Goal: Task Accomplishment & Management: Complete application form

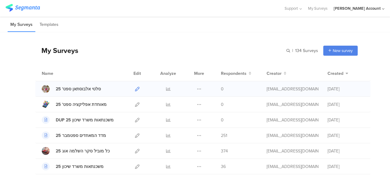
click at [135, 90] on icon at bounding box center [137, 89] width 5 height 5
click at [291, 10] on span "Support" at bounding box center [290, 8] width 13 height 6
click at [250, 30] on div "Help Center" at bounding box center [263, 29] width 76 height 14
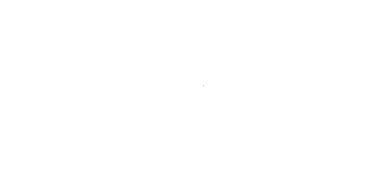
click at [82, 142] on div at bounding box center [195, 89] width 390 height 178
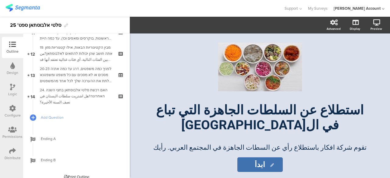
scroll to position [252, 0]
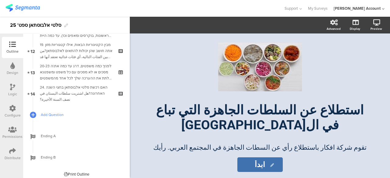
click at [57, 116] on span "Add Question" at bounding box center [80, 115] width 78 height 6
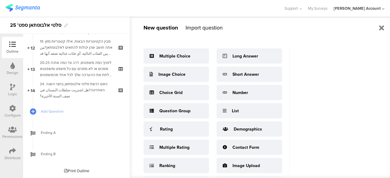
scroll to position [0, 0]
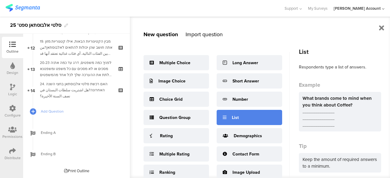
click at [262, 114] on div "List" at bounding box center [248, 117] width 65 height 15
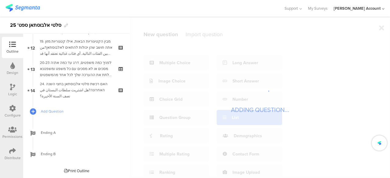
click at [262, 114] on sg-loader-overlay "ADDING QUESTION..." at bounding box center [260, 97] width 260 height 161
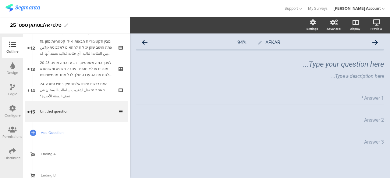
click at [255, 102] on div "Answer 1 *" at bounding box center [260, 98] width 248 height 12
click at [47, 131] on span "Add Question" at bounding box center [80, 133] width 78 height 6
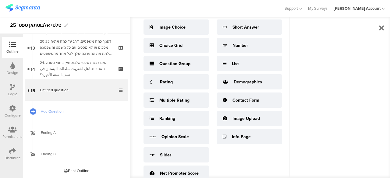
scroll to position [56, 0]
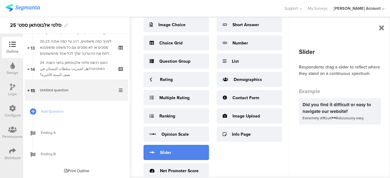
click at [184, 145] on div "Slider" at bounding box center [175, 152] width 65 height 15
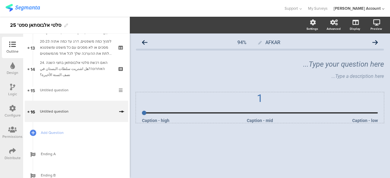
click at [258, 101] on div "1" at bounding box center [260, 98] width 236 height 12
drag, startPoint x: 143, startPoint y: 114, endPoint x: 168, endPoint y: 116, distance: 24.8
click at [168, 114] on input "range" at bounding box center [260, 112] width 236 height 1
click at [171, 112] on input "range" at bounding box center [260, 112] width 236 height 1
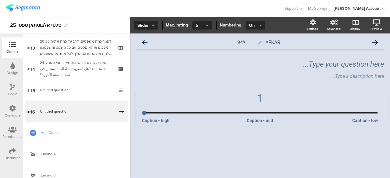
click at [171, 112] on input "range" at bounding box center [260, 112] width 236 height 1
drag, startPoint x: 171, startPoint y: 112, endPoint x: 143, endPoint y: 112, distance: 28.0
click at [143, 112] on input "range" at bounding box center [260, 112] width 236 height 1
drag, startPoint x: 143, startPoint y: 112, endPoint x: 155, endPoint y: 120, distance: 13.7
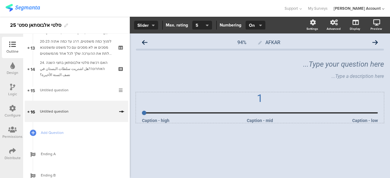
click at [155, 114] on input "range" at bounding box center [260, 112] width 236 height 1
drag, startPoint x: 144, startPoint y: 113, endPoint x: 209, endPoint y: 118, distance: 66.0
click at [209, 114] on input "range" at bounding box center [260, 112] width 236 height 1
click at [194, 26] on button "5" at bounding box center [202, 25] width 20 height 9
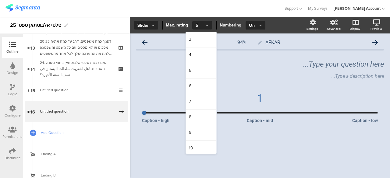
scroll to position [1, 0]
click at [190, 144] on span "10" at bounding box center [191, 147] width 4 height 6
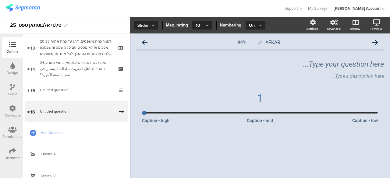
click at [152, 24] on icon "button" at bounding box center [153, 25] width 3 height 5
click at [142, 56] on span "Slider" at bounding box center [139, 55] width 11 height 6
drag, startPoint x: 142, startPoint y: 113, endPoint x: 164, endPoint y: 117, distance: 22.4
click at [164, 114] on input "range" at bounding box center [260, 112] width 236 height 1
type input "9"
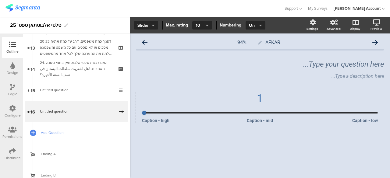
click at [174, 112] on input "range" at bounding box center [260, 112] width 236 height 1
click at [255, 25] on span "On" at bounding box center [255, 25] width 12 height 6
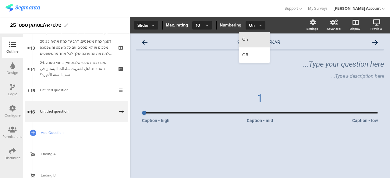
click at [246, 39] on span "On" at bounding box center [245, 40] width 6 height 6
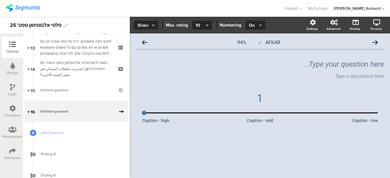
click at [145, 24] on span "Slider" at bounding box center [145, 25] width 17 height 6
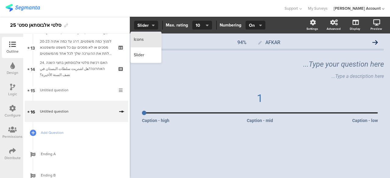
click at [138, 41] on span "Icons" at bounding box center [139, 40] width 10 height 6
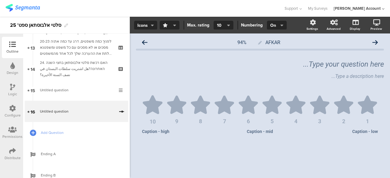
click at [175, 28] on button "button" at bounding box center [169, 25] width 20 height 9
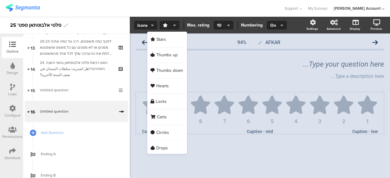
click at [229, 107] on icon at bounding box center [224, 105] width 19 height 19
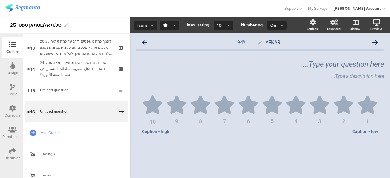
click at [224, 151] on div "1 2 3 4 5 6 7 8 9 10 Caption - low Caption - high" at bounding box center [260, 123] width 248 height 63
